Goal: Share content

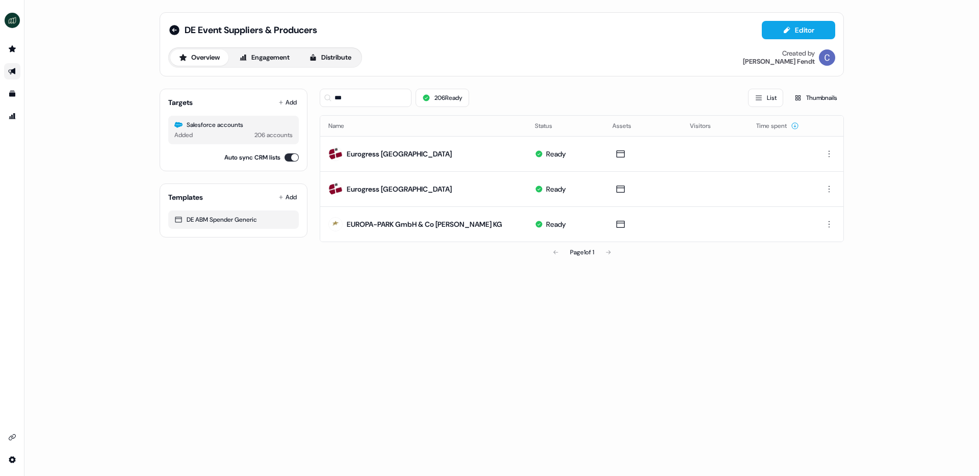
click at [8, 68] on link "Go to outbound experience" at bounding box center [12, 71] width 16 height 16
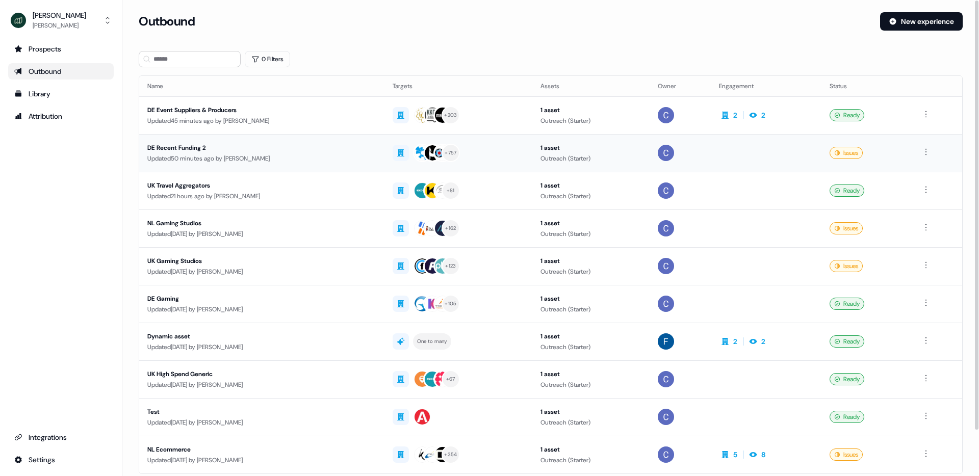
click at [186, 155] on div "Updated 50 minutes ago by [PERSON_NAME]" at bounding box center [261, 159] width 229 height 10
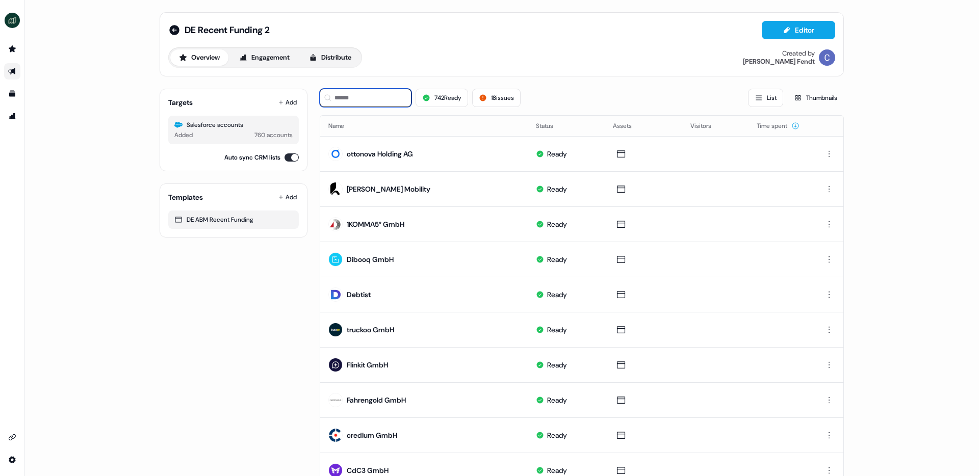
click at [357, 93] on input at bounding box center [366, 98] width 92 height 18
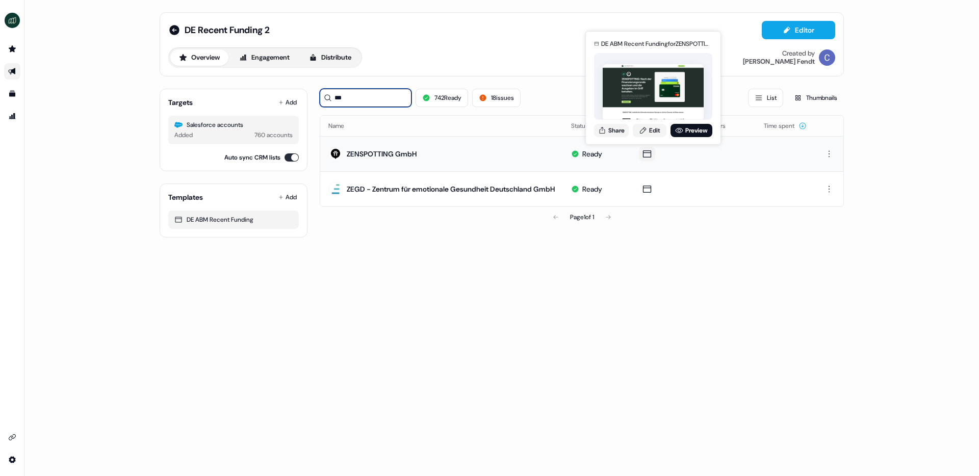
type input "***"
click at [651, 155] on icon at bounding box center [647, 153] width 8 height 7
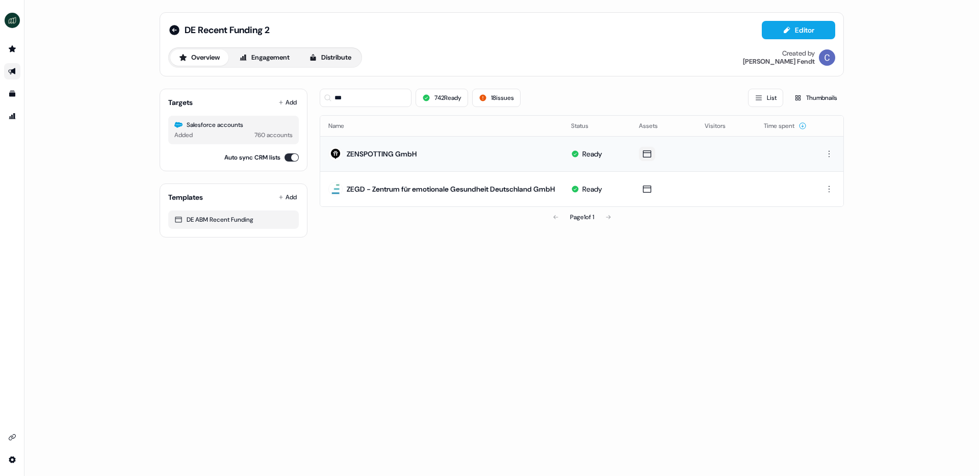
click at [651, 155] on icon at bounding box center [647, 153] width 8 height 7
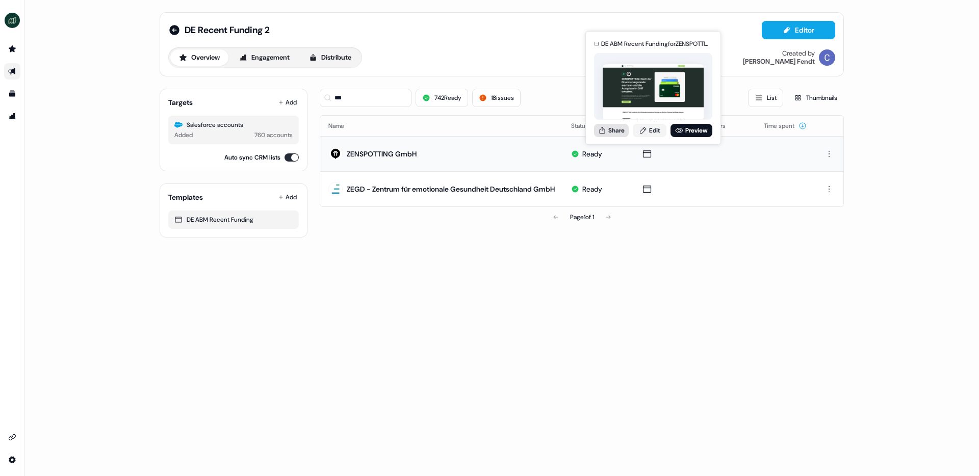
click at [610, 130] on button "Share" at bounding box center [611, 130] width 35 height 13
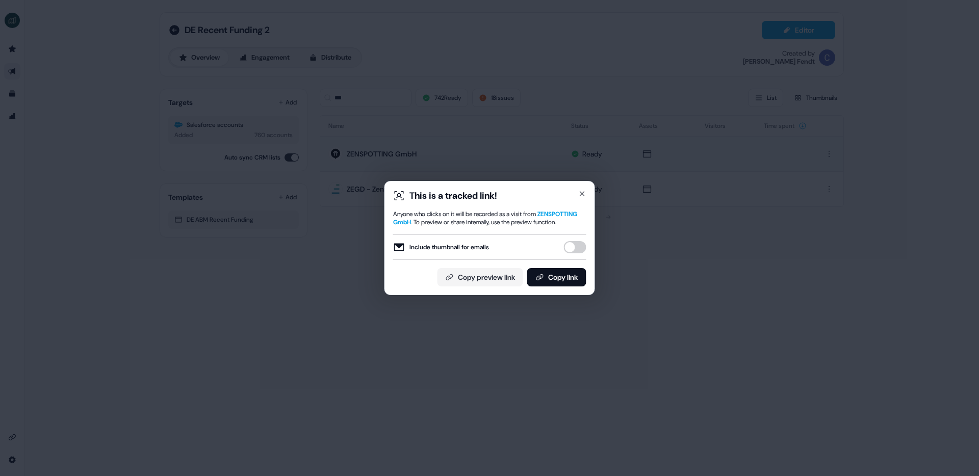
click at [567, 249] on button "Include thumbnail for emails" at bounding box center [575, 247] width 22 height 12
click at [558, 275] on button "Copy link" at bounding box center [556, 277] width 59 height 18
click at [564, 282] on button "Copy link" at bounding box center [556, 277] width 59 height 18
